Goal: Complete application form

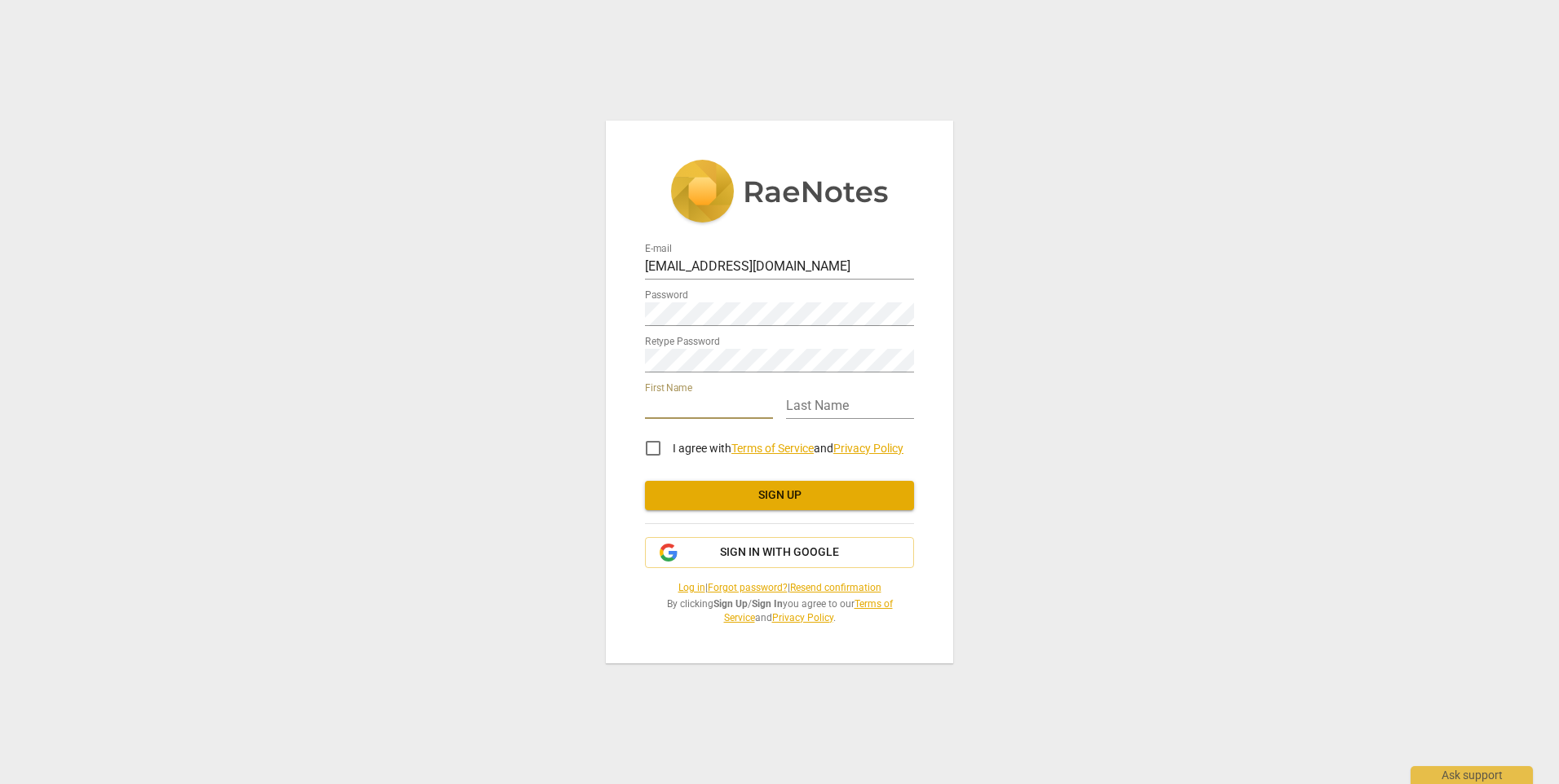
click at [701, 405] on input "text" at bounding box center [709, 407] width 128 height 24
type input "[PERSON_NAME]"
click at [653, 449] on input "I agree with Terms of Service and Privacy Policy" at bounding box center [653, 447] width 39 height 39
checkbox input "true"
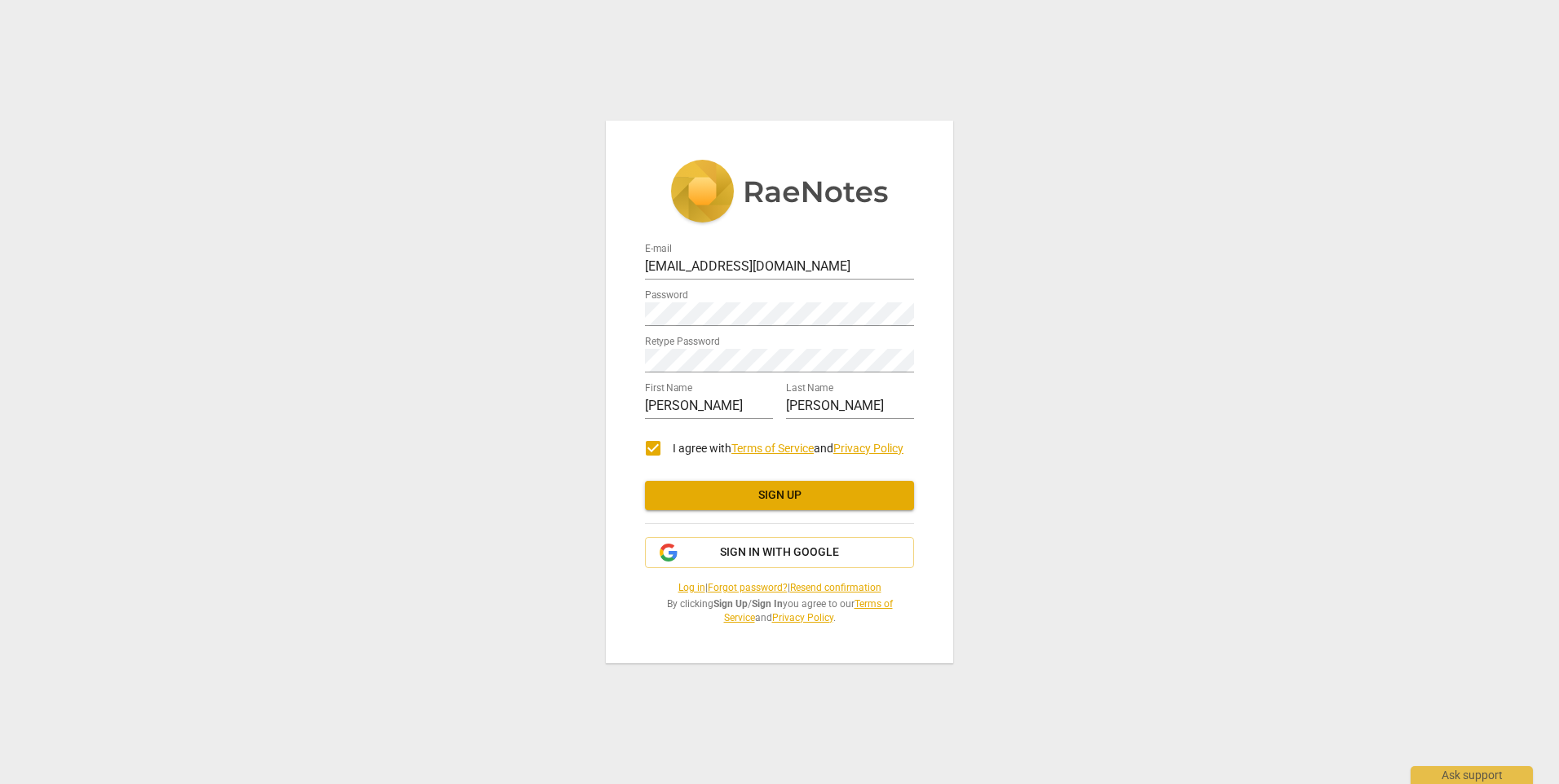
click at [736, 501] on span "Sign up" at bounding box center [779, 495] width 243 height 17
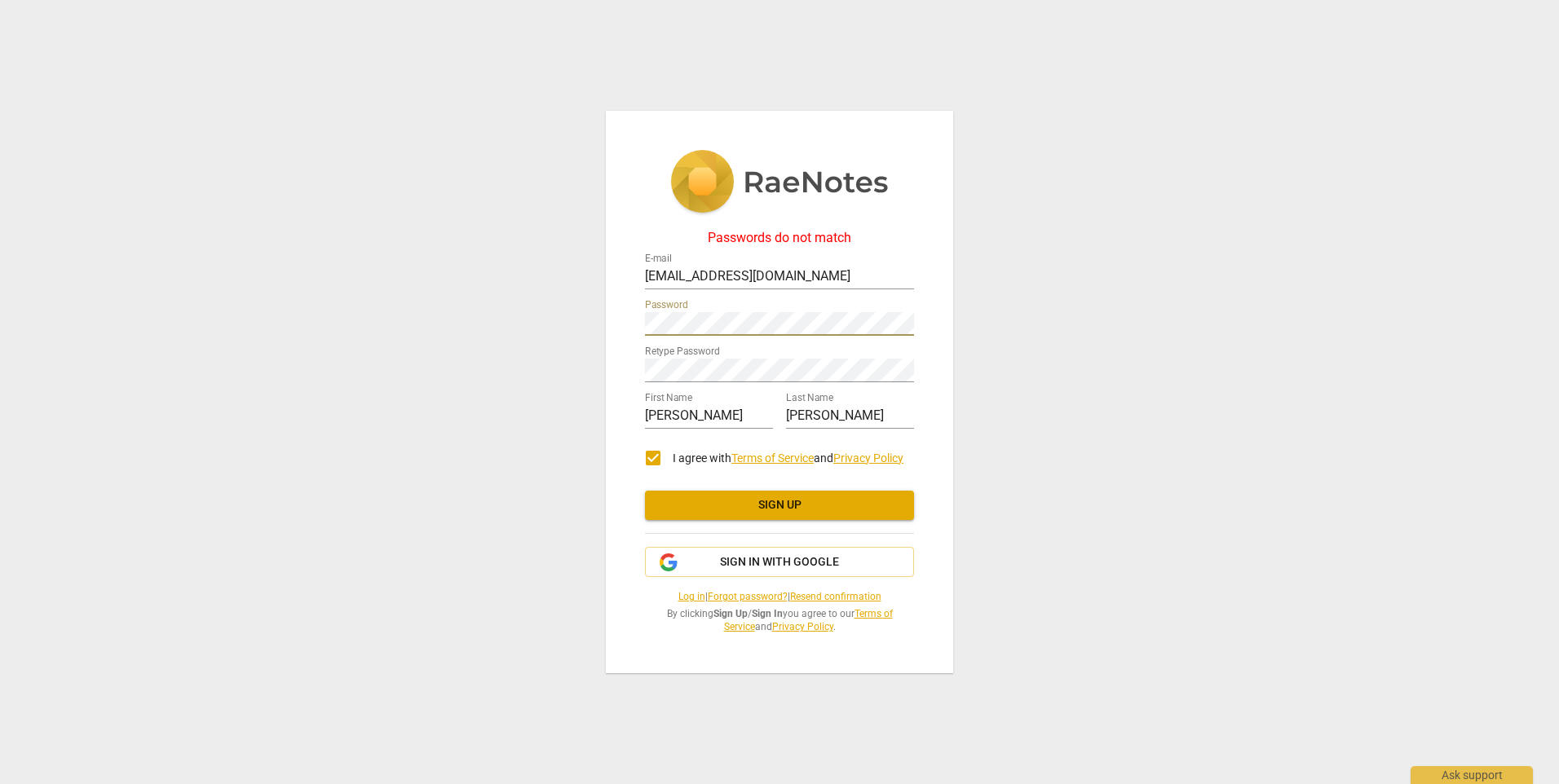
click at [638, 324] on div "Passwords do not match E-mail [EMAIL_ADDRESS][DOMAIN_NAME] Password Retype Pass…" at bounding box center [779, 392] width 347 height 562
click at [604, 357] on div "Passwords do not match E-mail [EMAIL_ADDRESS][DOMAIN_NAME] Password Retype Pass…" at bounding box center [779, 392] width 1559 height 784
click at [687, 505] on span "Sign up" at bounding box center [779, 505] width 243 height 17
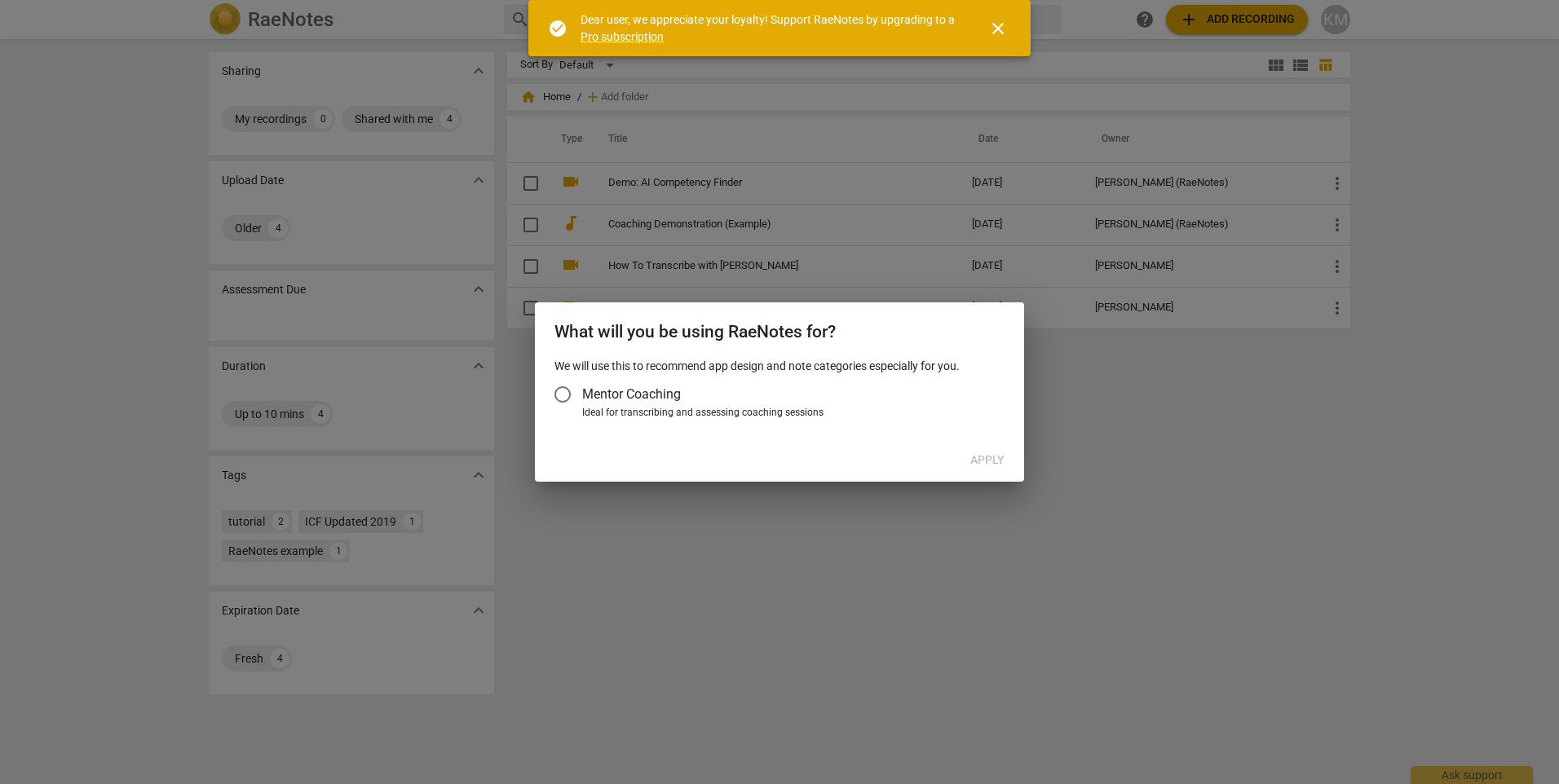
click at [562, 388] on input "Mentor Coaching" at bounding box center [562, 394] width 39 height 39
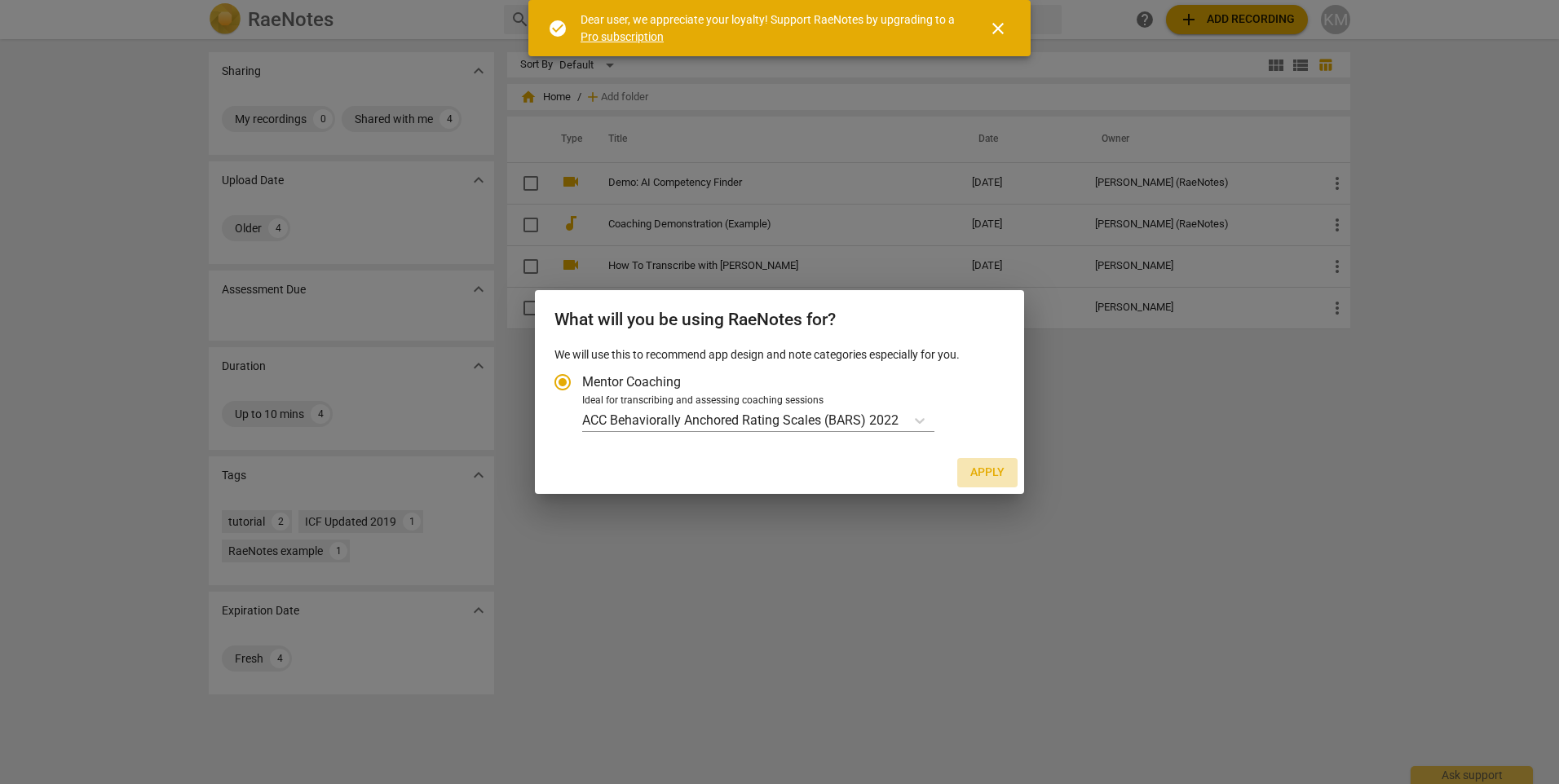
click at [979, 469] on span "Apply" at bounding box center [987, 473] width 34 height 17
radio input "false"
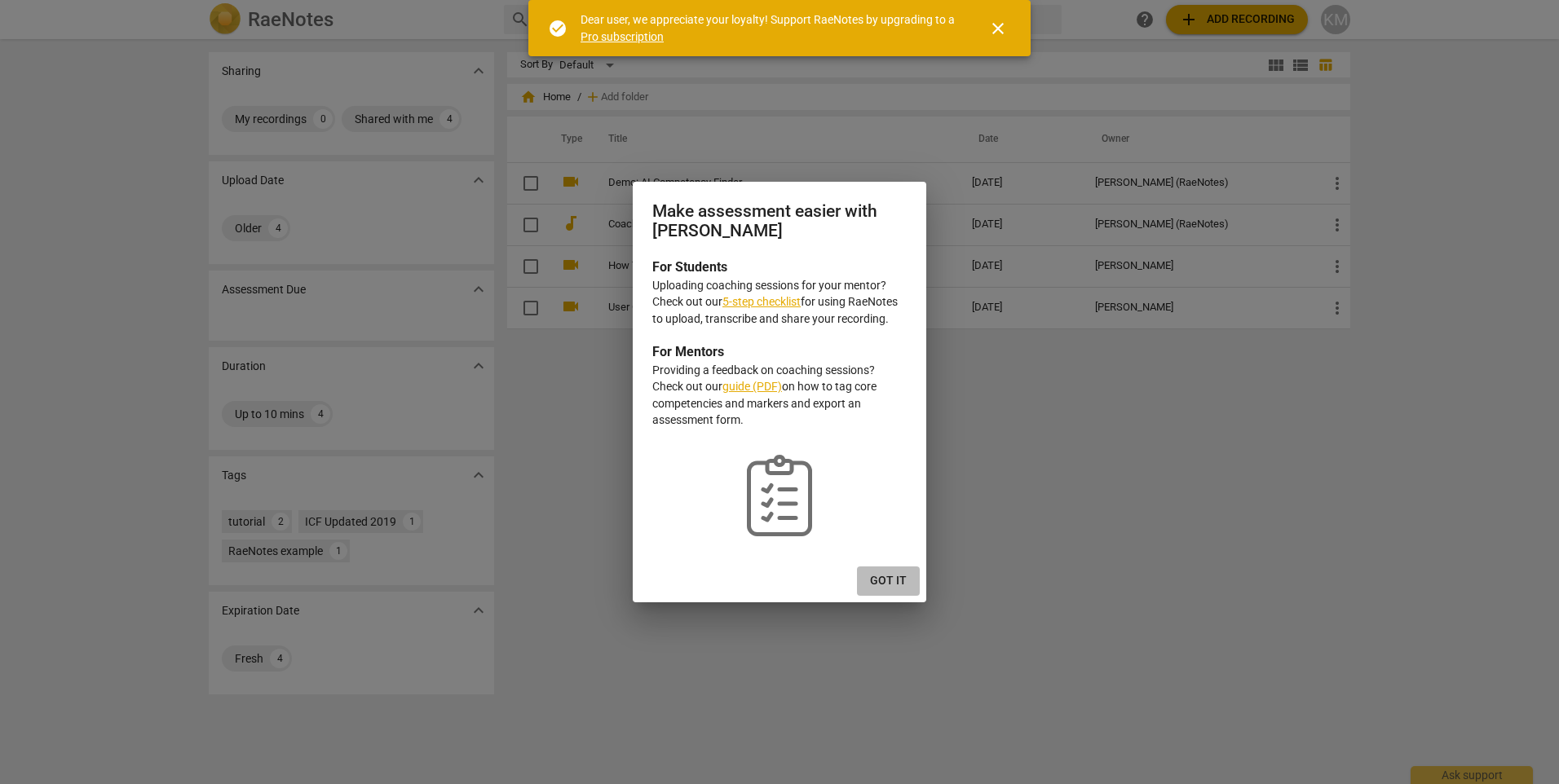
click at [900, 576] on span "Got it" at bounding box center [888, 581] width 36 height 17
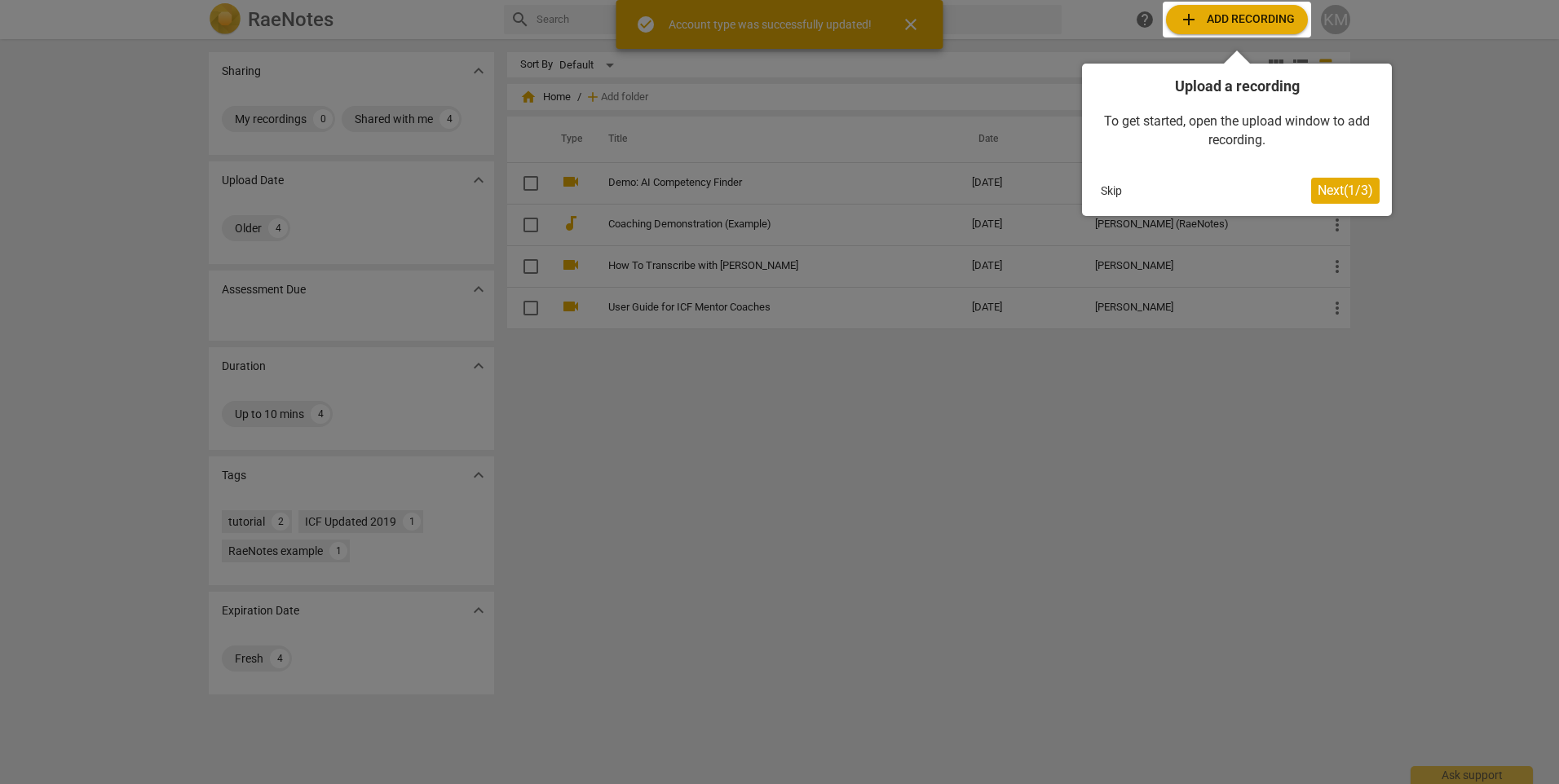
click at [1326, 186] on span "Next ( 1 / 3 )" at bounding box center [1345, 190] width 55 height 16
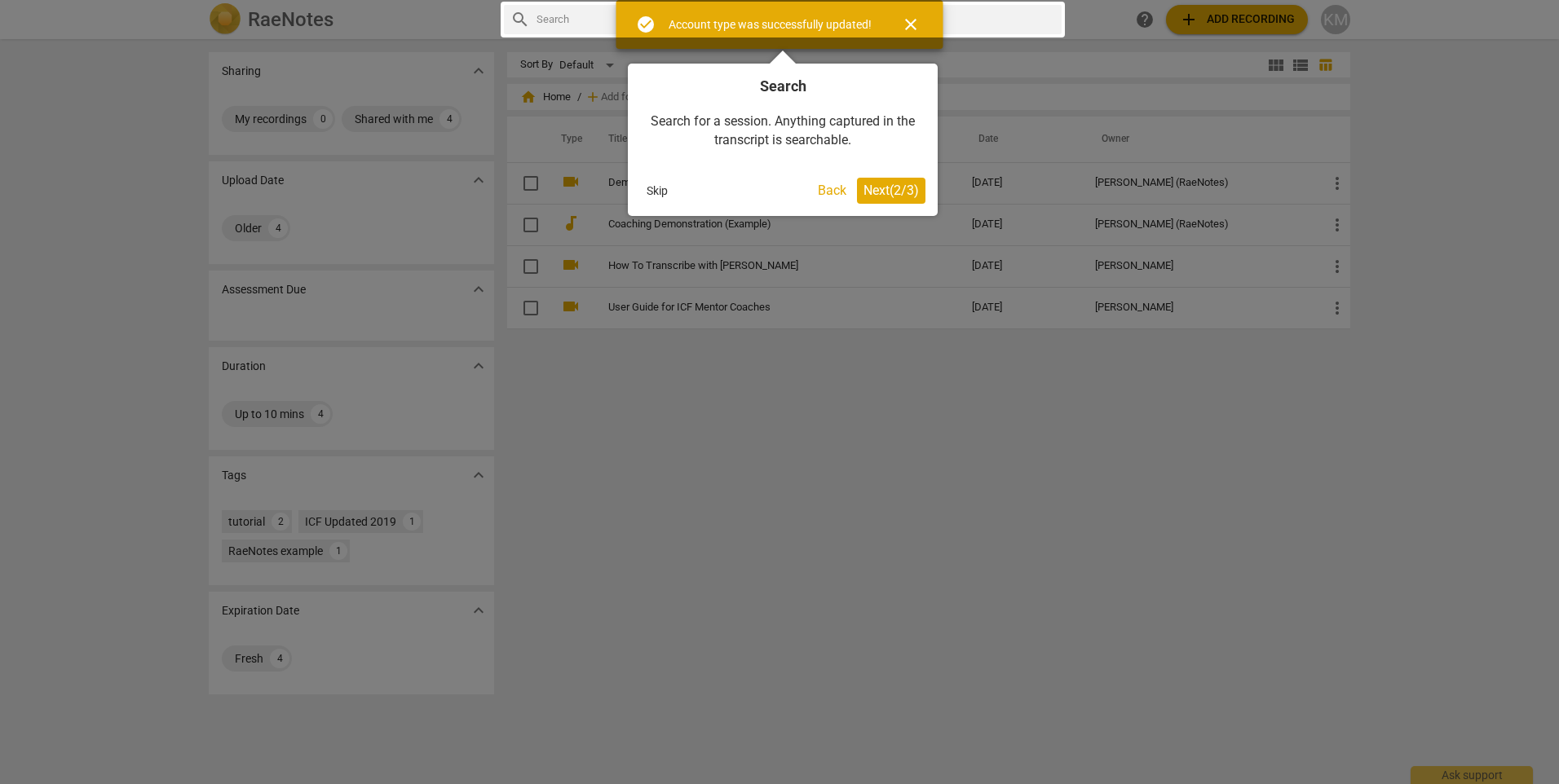
click at [894, 194] on span "Next ( 2 / 3 )" at bounding box center [891, 190] width 55 height 16
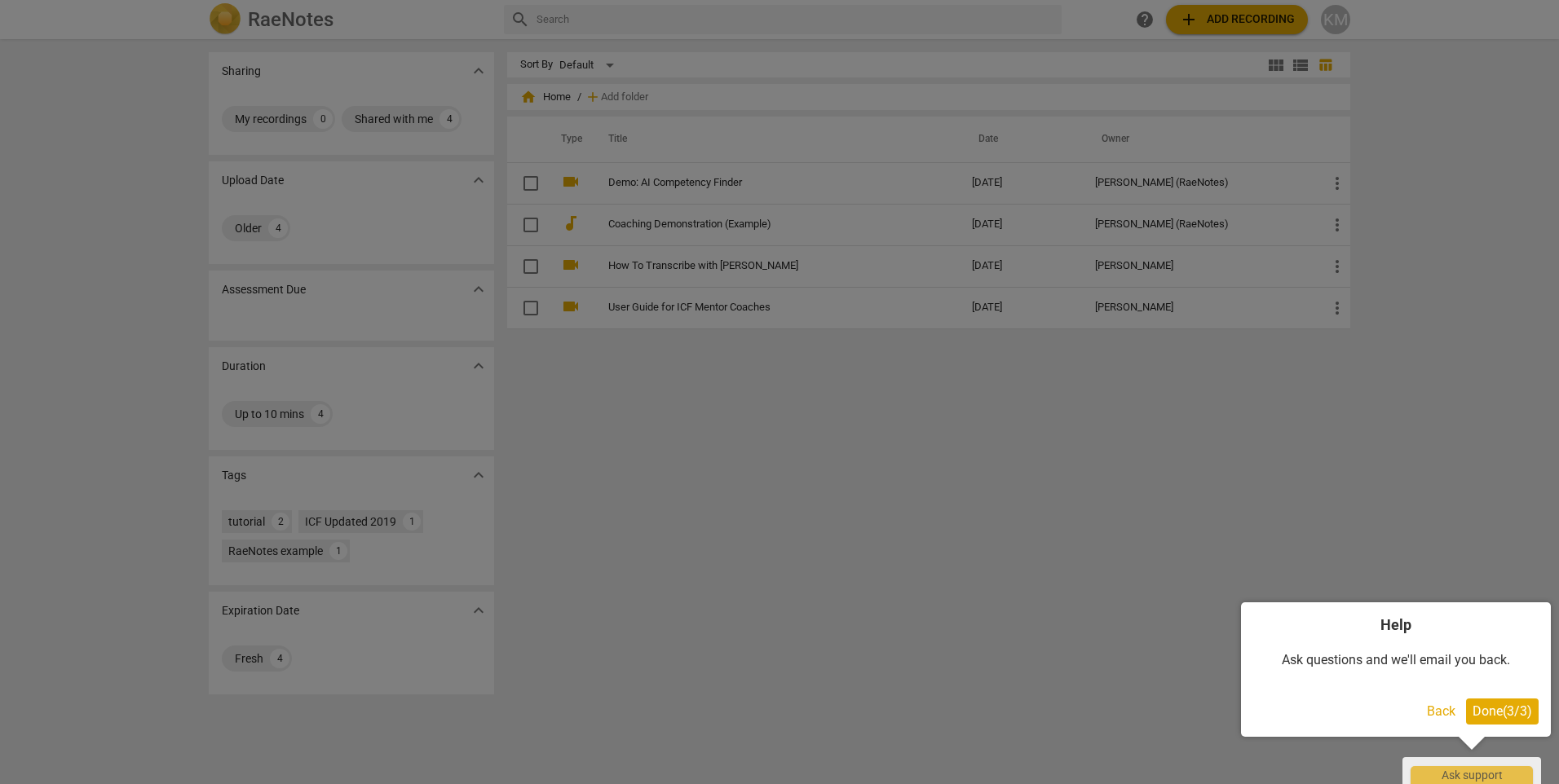
click at [1480, 708] on span "Done ( 3 / 3 )" at bounding box center [1502, 711] width 60 height 16
